Goal: Information Seeking & Learning: Learn about a topic

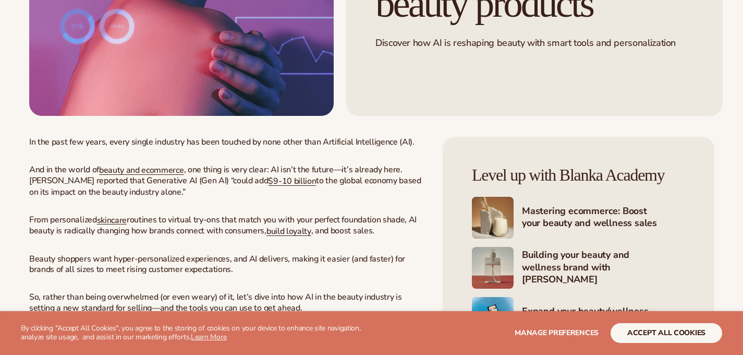
scroll to position [294, 0]
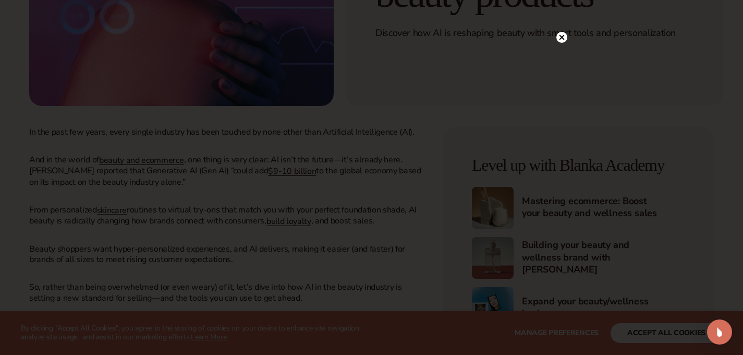
click at [563, 38] on circle at bounding box center [562, 37] width 11 height 11
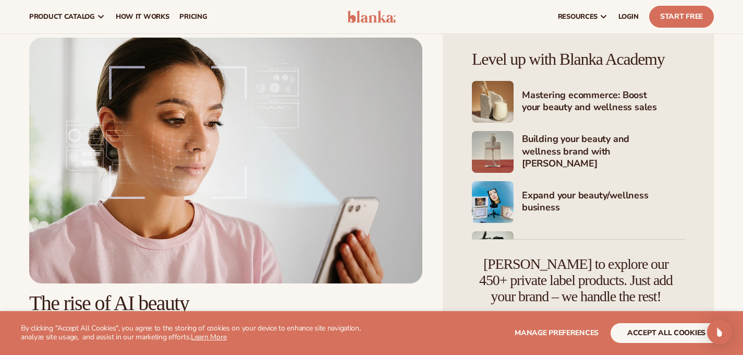
scroll to position [149, 0]
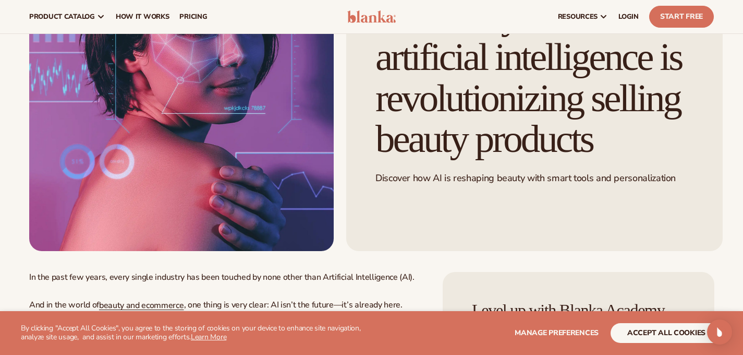
click at [366, 17] on img at bounding box center [371, 16] width 49 height 13
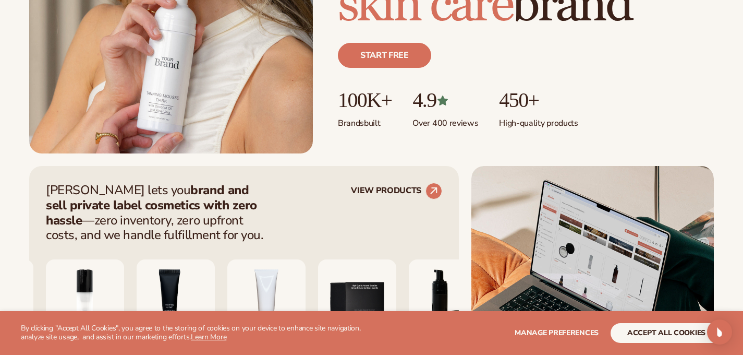
scroll to position [343, 0]
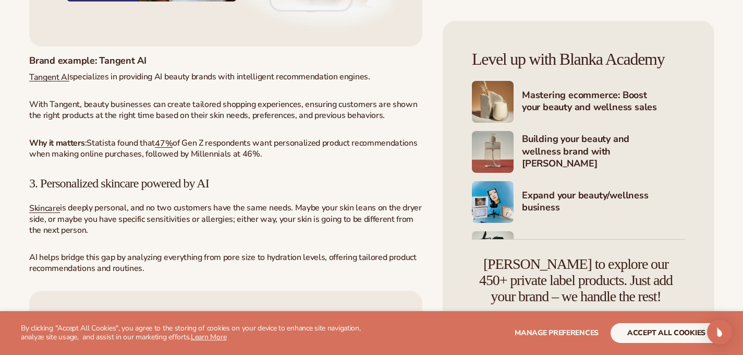
scroll to position [2083, 0]
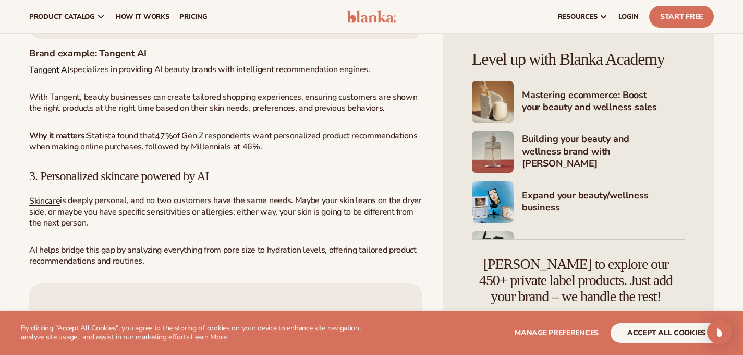
click at [50, 75] on span "Tangent AI" at bounding box center [49, 69] width 40 height 11
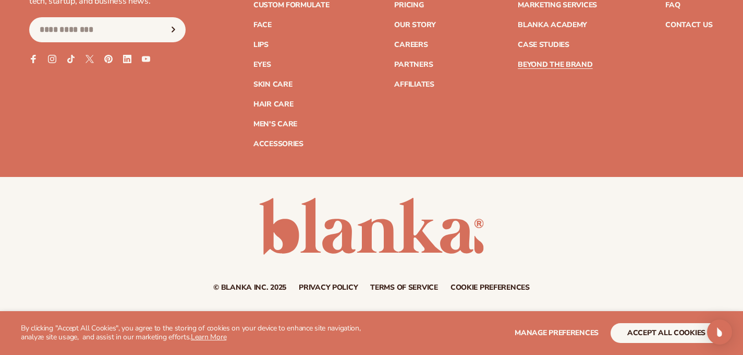
scroll to position [4954, 0]
